Goal: Information Seeking & Learning: Check status

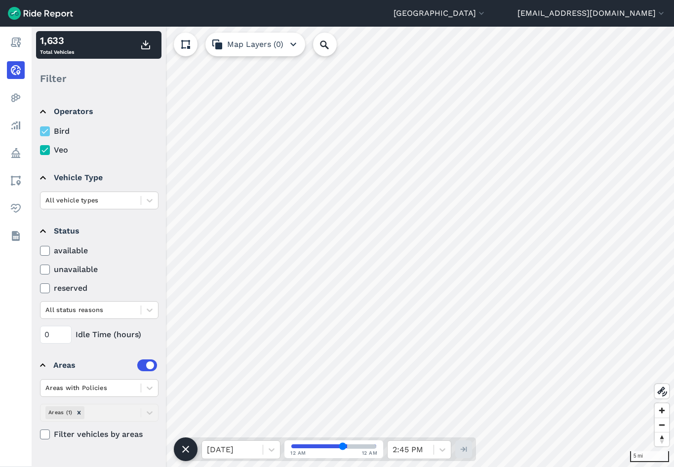
click at [27, 10] on img at bounding box center [40, 13] width 65 height 13
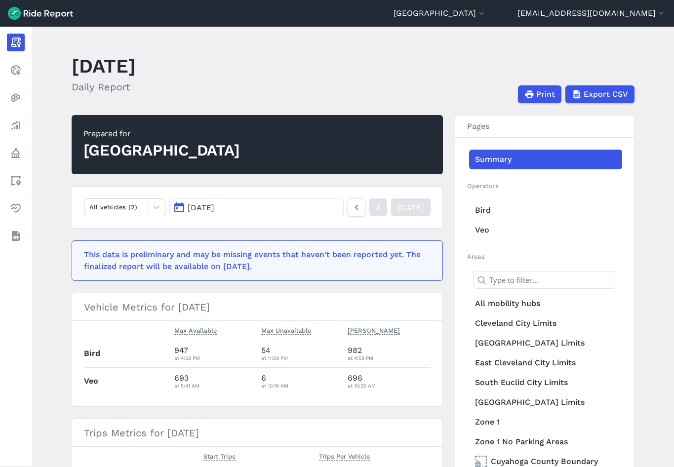
drag, startPoint x: 82, startPoint y: 253, endPoint x: 307, endPoint y: 271, distance: 226.5
click at [307, 271] on div "This data is preliminary and may be missing events that haven't been reported y…" at bounding box center [257, 261] width 371 height 41
drag, startPoint x: 307, startPoint y: 271, endPoint x: 298, endPoint y: 271, distance: 9.4
click at [298, 271] on div "This data is preliminary and may be missing events that haven't been reported y…" at bounding box center [254, 261] width 341 height 24
drag, startPoint x: 283, startPoint y: 270, endPoint x: 79, endPoint y: 247, distance: 205.8
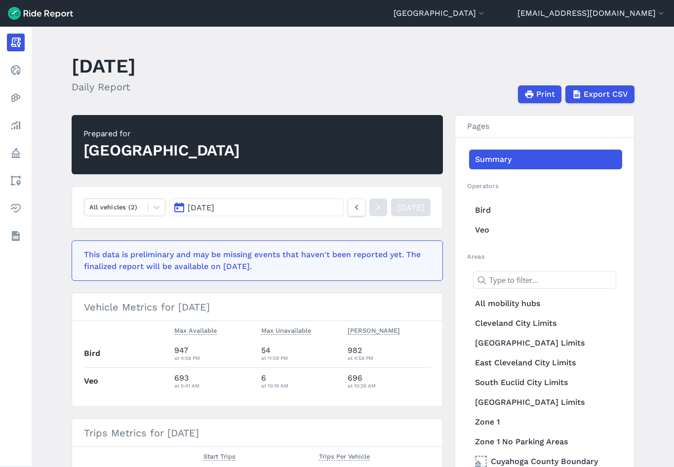
click at [79, 247] on div "This data is preliminary and may be missing events that haven't been reported y…" at bounding box center [257, 261] width 371 height 41
drag, startPoint x: 79, startPoint y: 247, endPoint x: 81, endPoint y: 253, distance: 6.7
click at [81, 253] on div "This data is preliminary and may be missing events that haven't been reported y…" at bounding box center [257, 261] width 371 height 41
drag, startPoint x: 81, startPoint y: 250, endPoint x: 292, endPoint y: 267, distance: 212.1
click at [292, 267] on div "This data is preliminary and may be missing events that haven't been reported y…" at bounding box center [257, 261] width 371 height 41
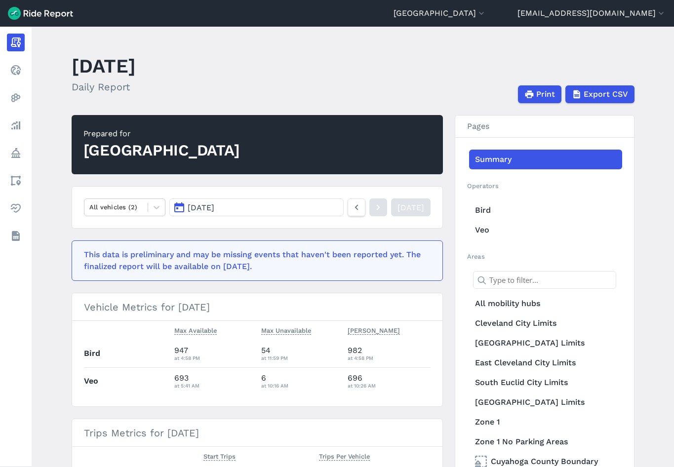
click at [292, 267] on div "This data is preliminary and may be missing events that haven't been reported y…" at bounding box center [254, 261] width 341 height 24
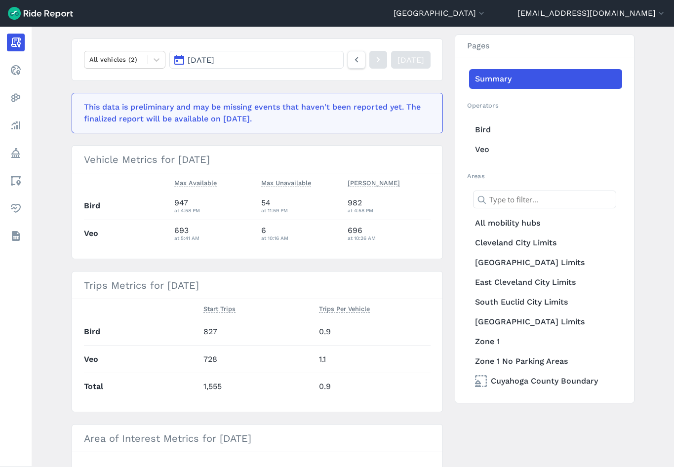
scroll to position [148, 0]
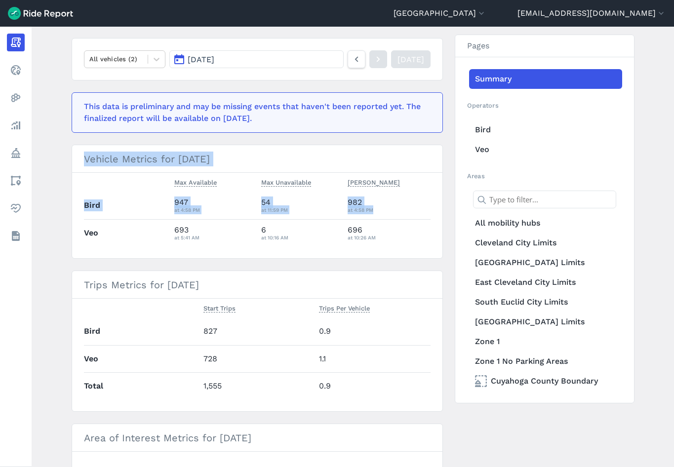
drag, startPoint x: 382, startPoint y: 208, endPoint x: 83, endPoint y: 160, distance: 303.7
click at [83, 160] on section "Vehicle Metrics for [DATE] Max Available Max Unavailable [PERSON_NAME] Bird 947…" at bounding box center [257, 202] width 371 height 114
click at [83, 160] on h3 "Vehicle Metrics for [DATE]" at bounding box center [257, 159] width 371 height 28
drag, startPoint x: 83, startPoint y: 160, endPoint x: 376, endPoint y: 244, distance: 305.8
click at [376, 244] on section "Vehicle Metrics for [DATE] Max Available Max Unavailable [PERSON_NAME] Bird 947…" at bounding box center [257, 202] width 371 height 114
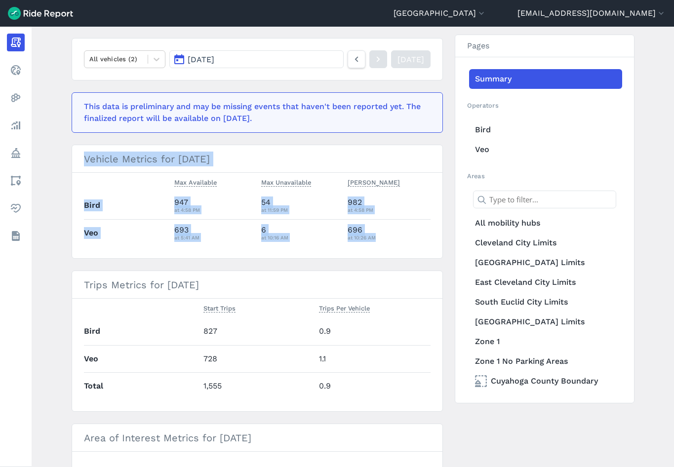
drag, startPoint x: 376, startPoint y: 244, endPoint x: 393, endPoint y: 242, distance: 16.5
click at [393, 242] on div "at 10:26 AM" at bounding box center [389, 237] width 83 height 9
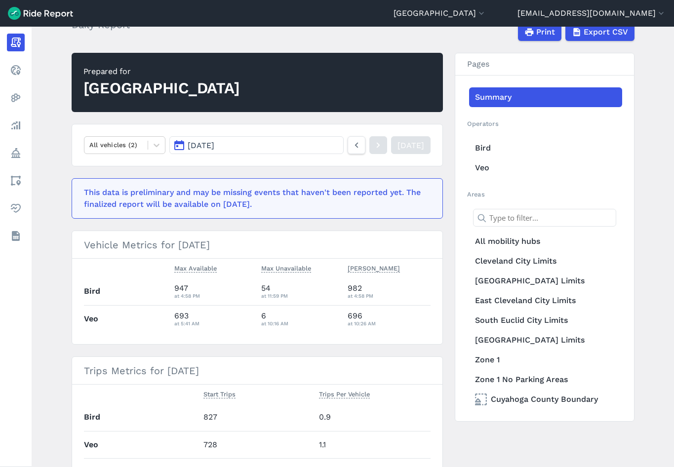
scroll to position [0, 0]
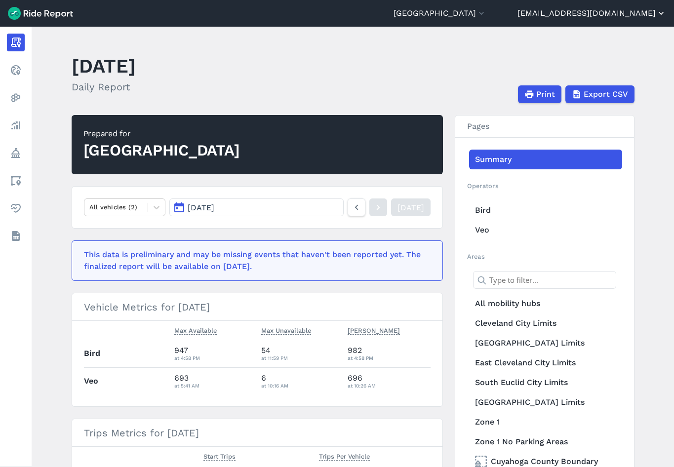
click at [524, 13] on button "[EMAIL_ADDRESS][DOMAIN_NAME]" at bounding box center [592, 13] width 149 height 12
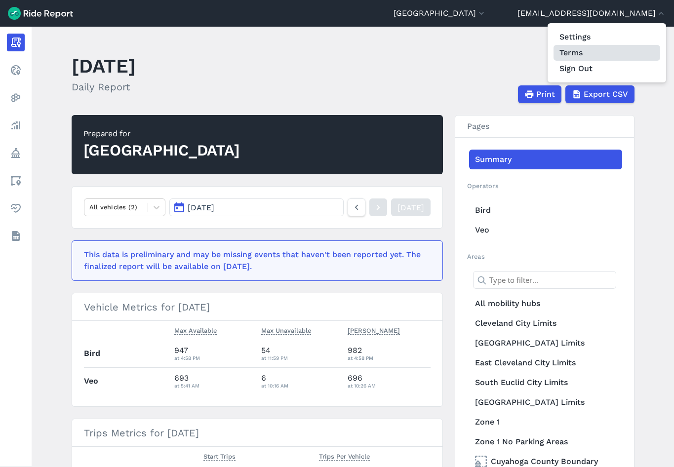
click at [524, 51] on link "Terms" at bounding box center [607, 53] width 107 height 16
